Goal: Task Accomplishment & Management: Manage account settings

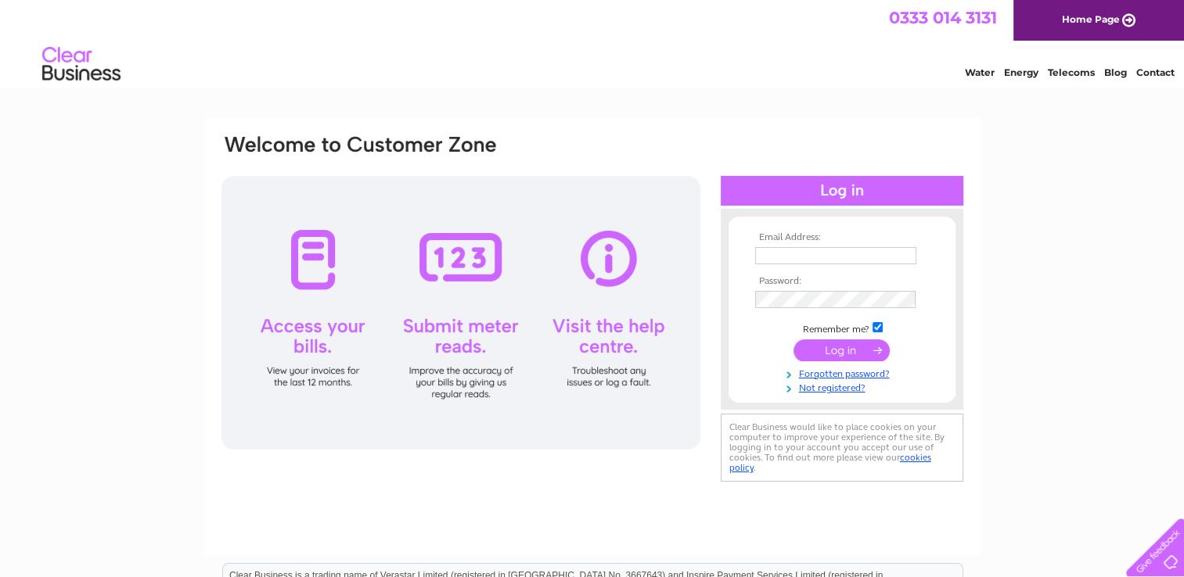
type input "se@outfitinternational.com"
click at [828, 350] on input "submit" at bounding box center [841, 351] width 96 height 22
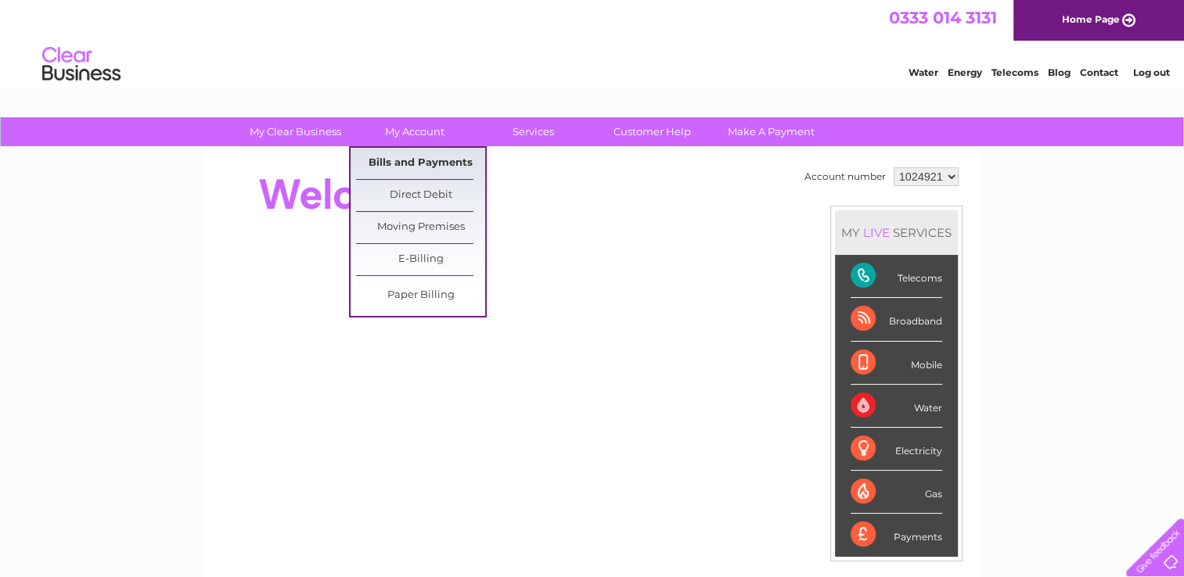
click at [423, 159] on link "Bills and Payments" at bounding box center [420, 163] width 129 height 31
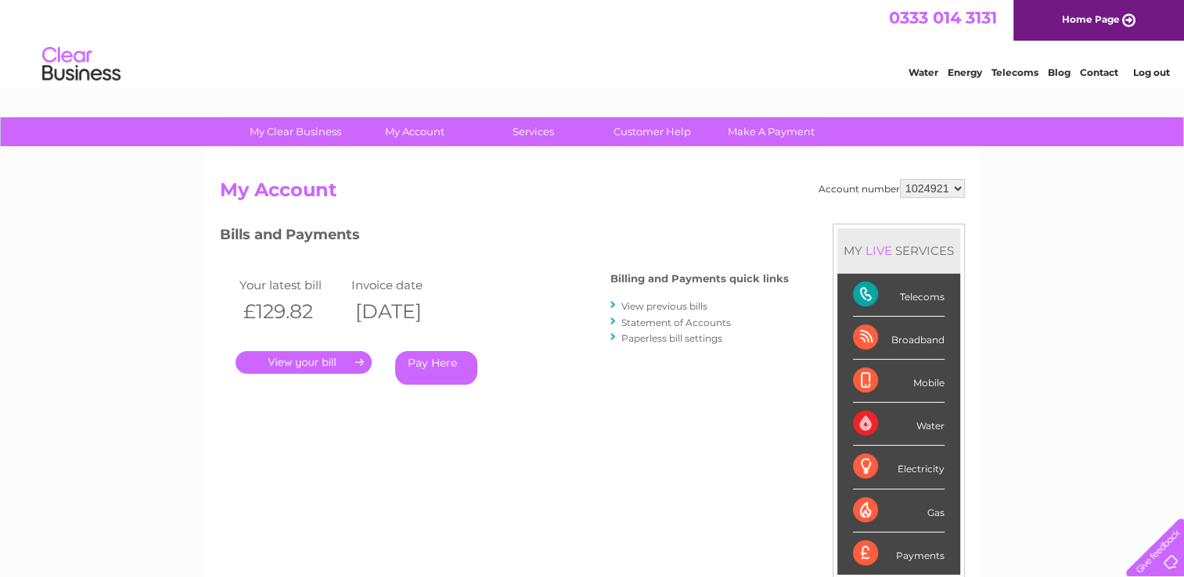
click at [313, 355] on link "." at bounding box center [304, 362] width 136 height 23
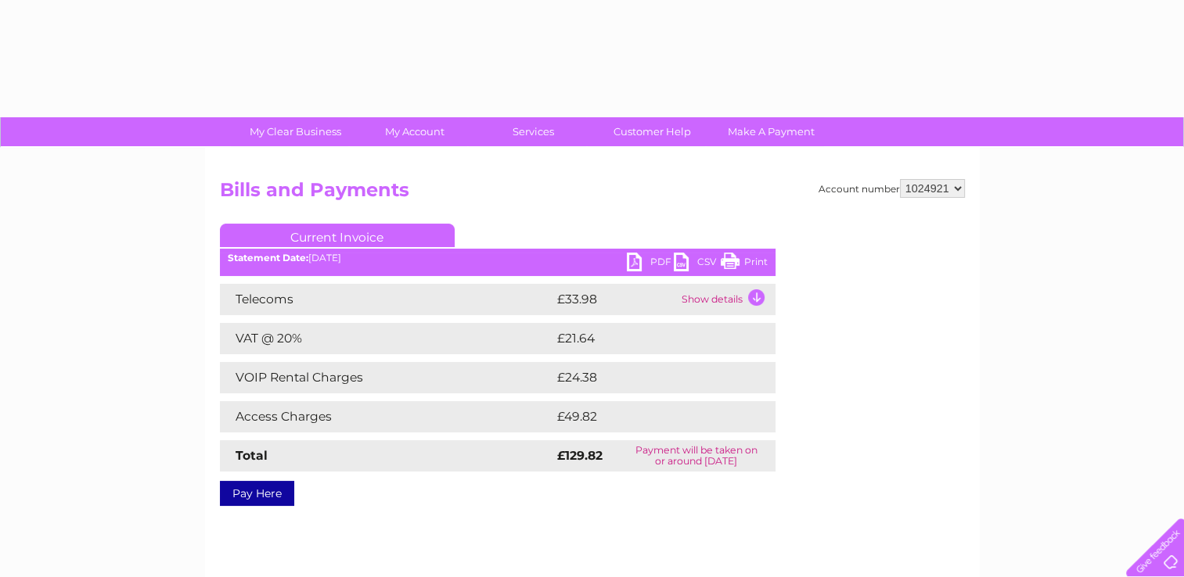
click at [640, 260] on link "PDF" at bounding box center [650, 264] width 47 height 23
